Goal: Register for event/course

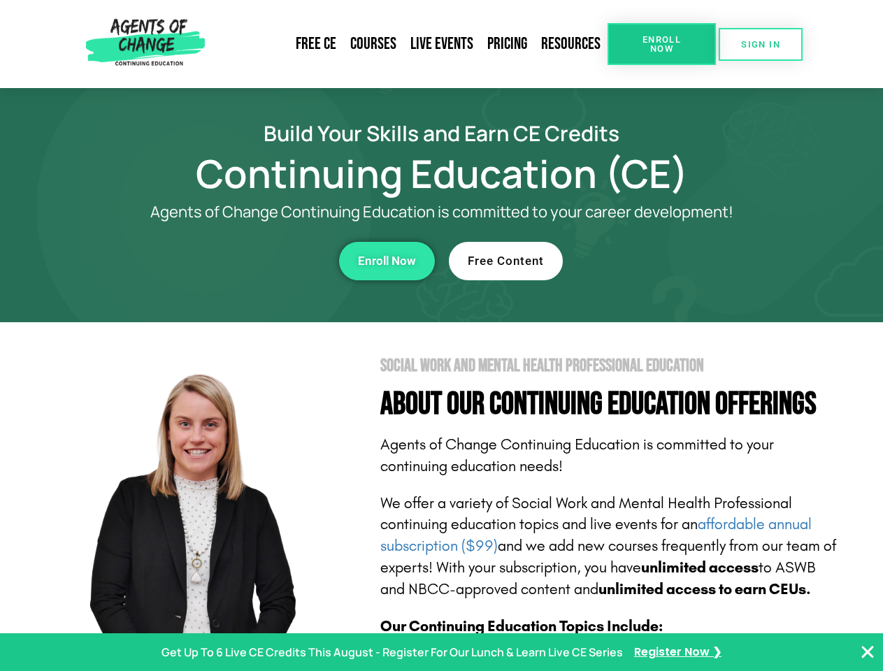
click at [441, 336] on section "Social Work and Mental Health Professional Education About Our Continuing Educa…" at bounding box center [441, 615] width 883 height 587
click at [661, 44] on span "Enroll Now" at bounding box center [662, 44] width 64 height 18
click at [761, 44] on span "SIGN IN" at bounding box center [760, 44] width 39 height 9
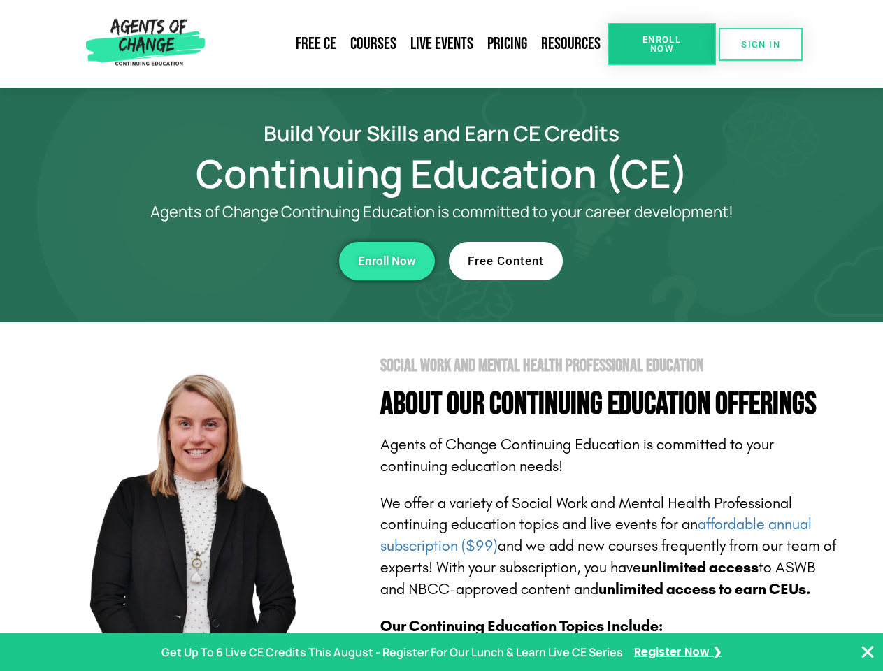
click at [243, 261] on div "Enroll Now" at bounding box center [242, 261] width 385 height 38
click at [387, 261] on span "Enroll Now" at bounding box center [387, 261] width 58 height 12
click at [641, 261] on div "Free Content" at bounding box center [641, 261] width 385 height 38
